Goal: Transaction & Acquisition: Purchase product/service

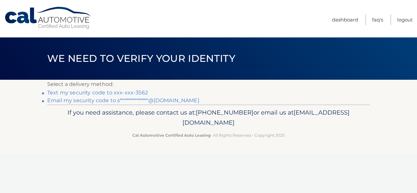
click at [95, 93] on link "Text my security code to xxx-xxx-3562" at bounding box center [97, 93] width 101 height 6
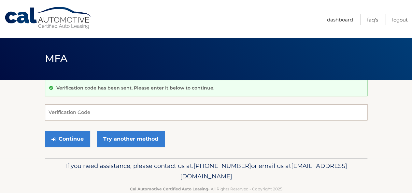
click at [85, 112] on input "Verification Code" at bounding box center [206, 112] width 322 height 16
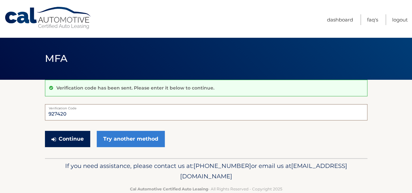
type input "927420"
click at [81, 141] on button "Continue" at bounding box center [67, 139] width 45 height 16
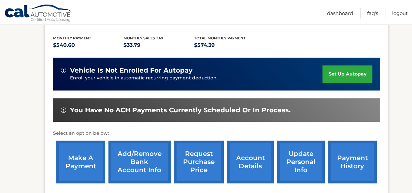
scroll to position [133, 0]
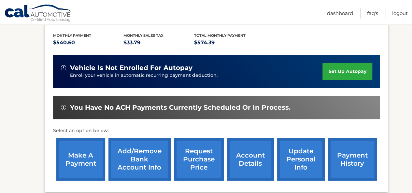
click at [63, 160] on link "make a payment" at bounding box center [80, 159] width 49 height 43
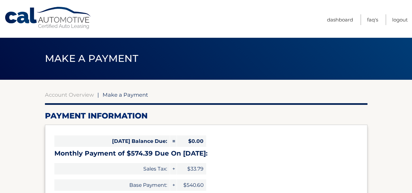
select select "MmQzNGU1NmMtYjhlNi00MzQxLWFiOGMtY2JmOTE5ZWIxOGI4"
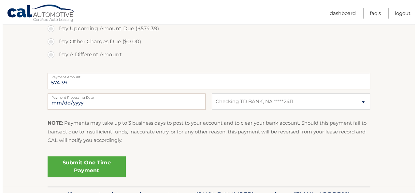
scroll to position [232, 0]
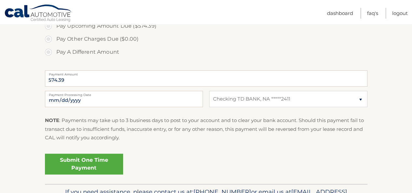
click at [100, 161] on link "Submit One Time Payment" at bounding box center [84, 164] width 78 height 21
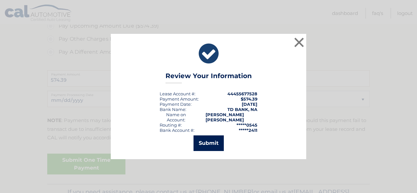
click at [205, 138] on button "Submit" at bounding box center [208, 143] width 30 height 16
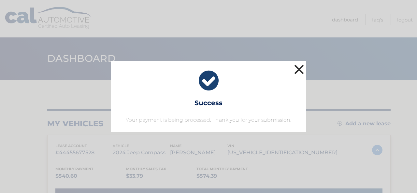
click at [300, 70] on button "×" at bounding box center [298, 69] width 13 height 13
